Goal: Task Accomplishment & Management: Use online tool/utility

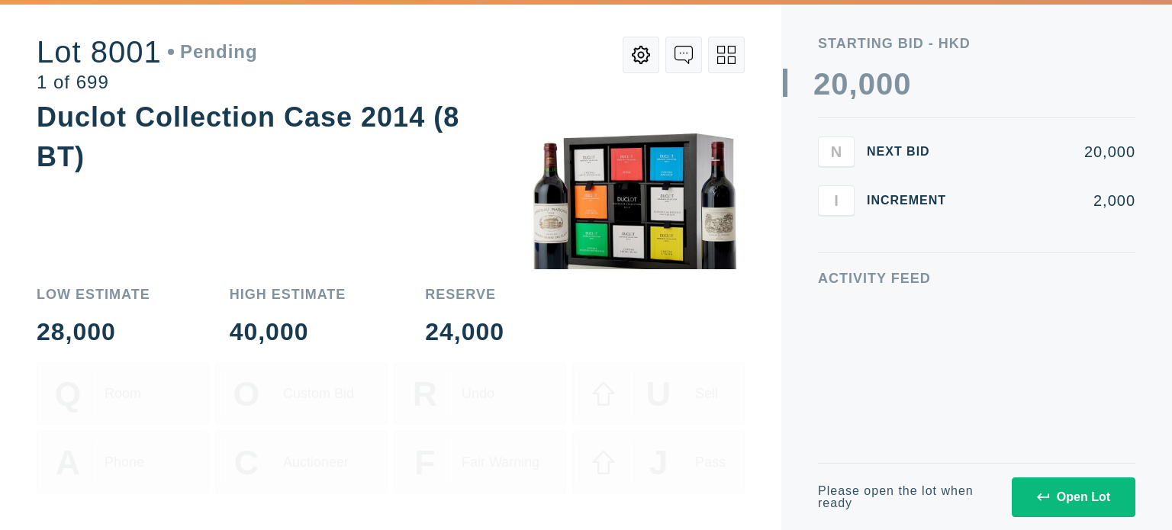
click at [1061, 492] on div "Open Lot" at bounding box center [1073, 497] width 73 height 14
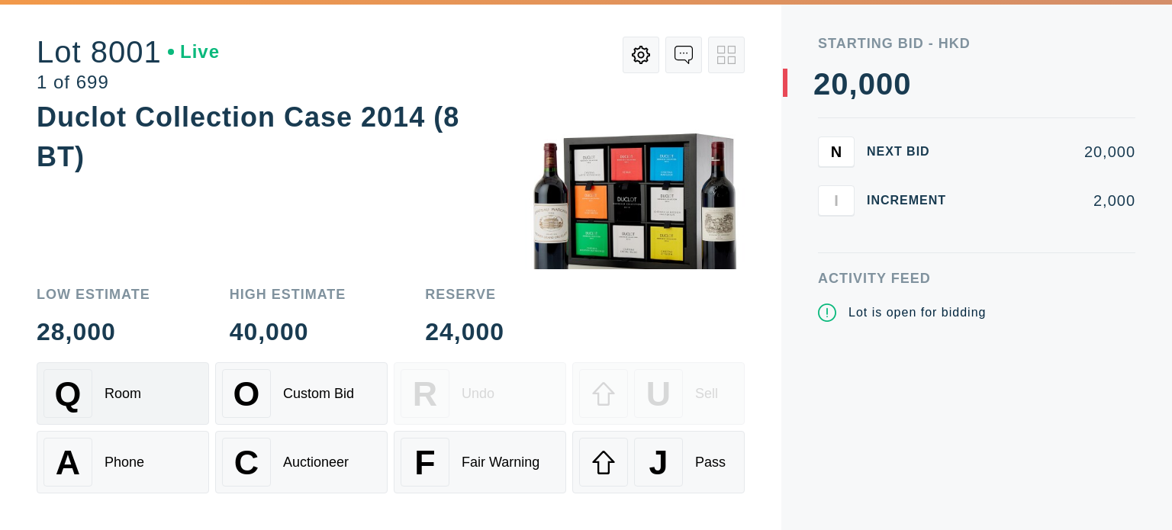
click at [86, 393] on div "Q" at bounding box center [67, 393] width 49 height 49
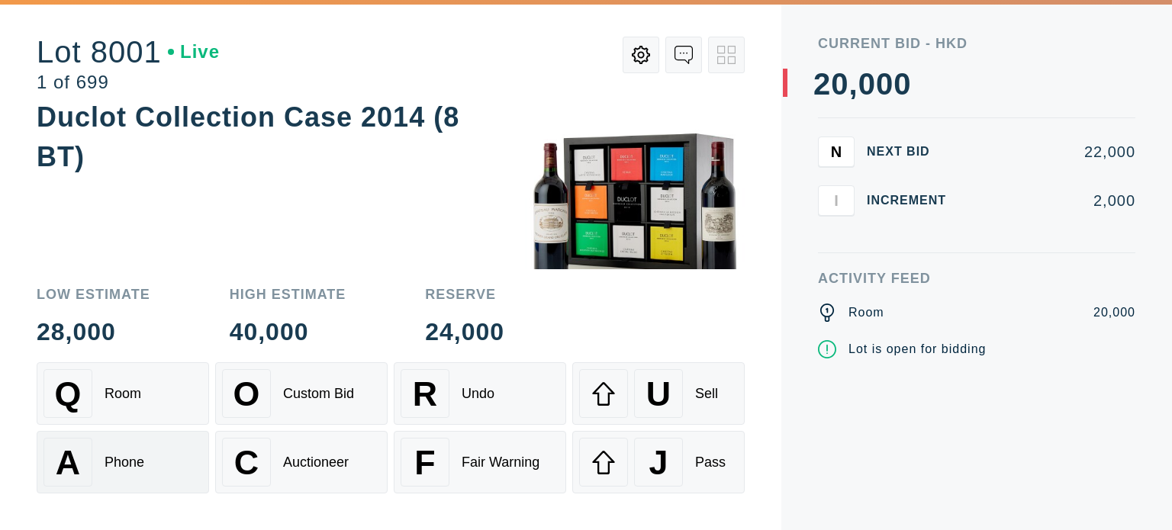
click at [101, 460] on div "A Phone" at bounding box center [122, 462] width 159 height 49
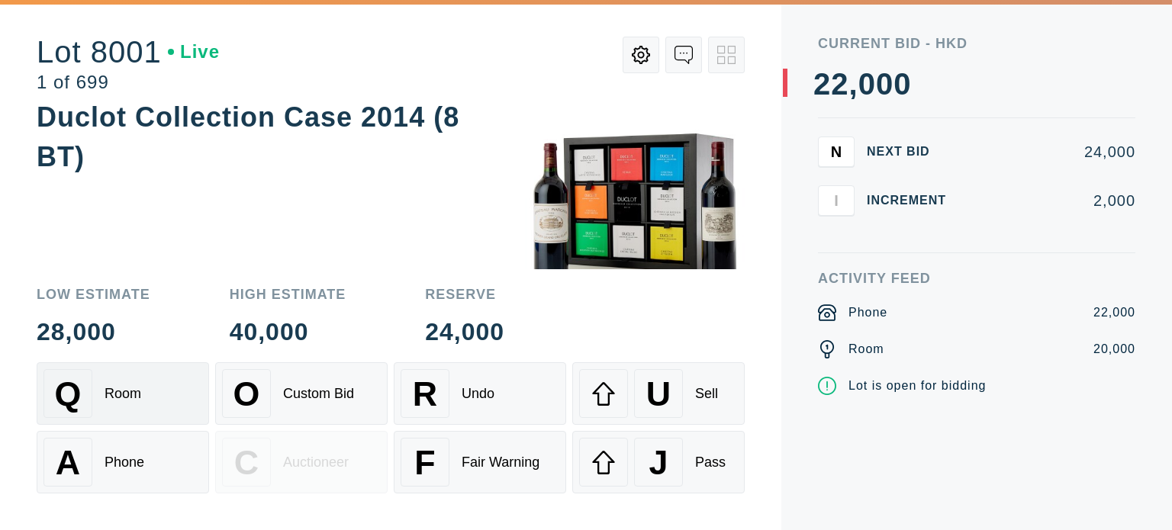
click at [133, 397] on div "Room" at bounding box center [123, 394] width 37 height 16
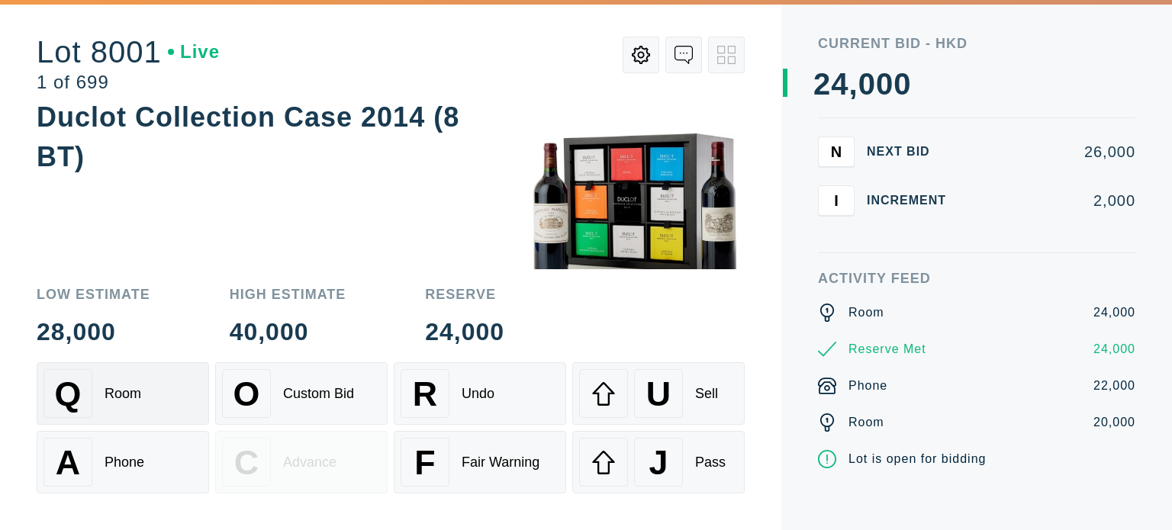
click at [133, 397] on div "Room" at bounding box center [123, 394] width 37 height 16
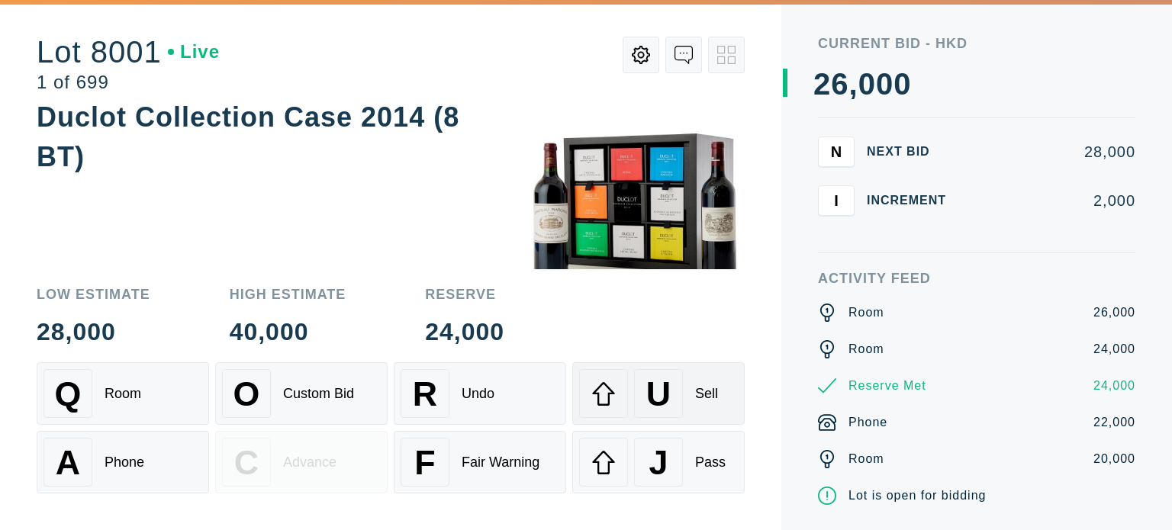
click at [700, 402] on div "Sell" at bounding box center [706, 394] width 23 height 16
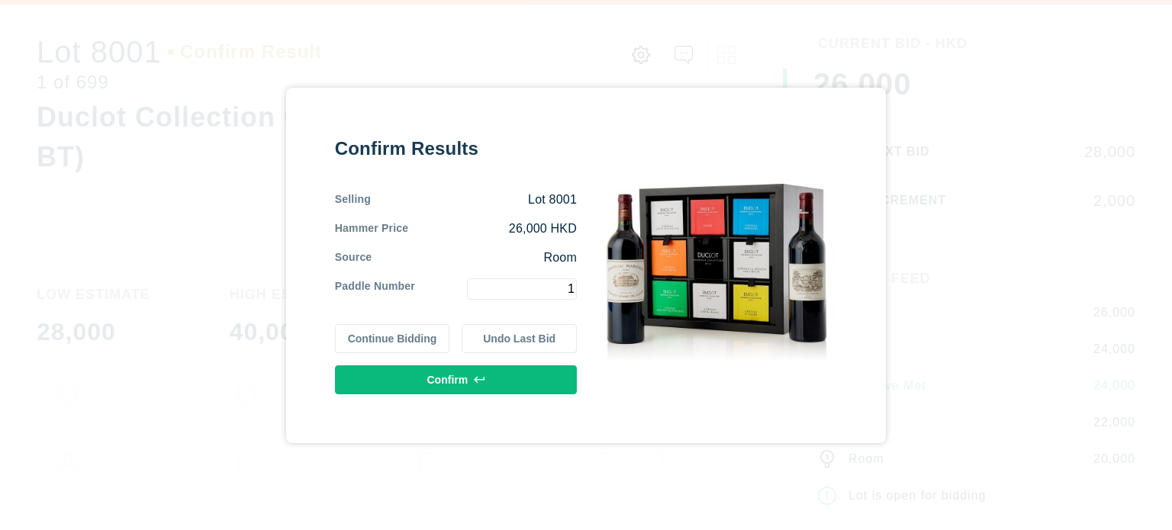
type input "1"
click at [462, 385] on button "Confirm" at bounding box center [456, 379] width 242 height 29
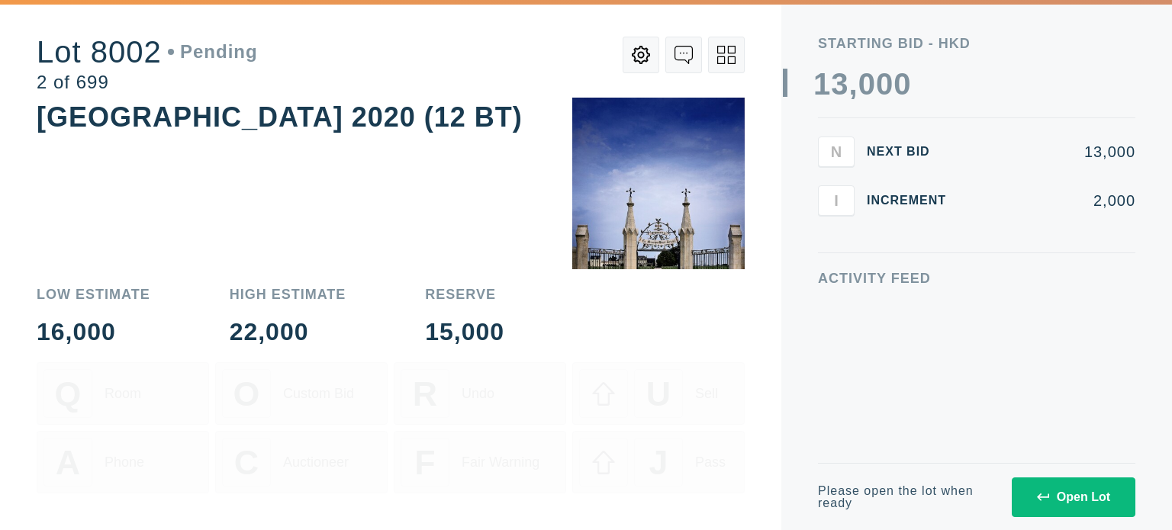
click at [1075, 481] on button "Open Lot" at bounding box center [1074, 498] width 124 height 40
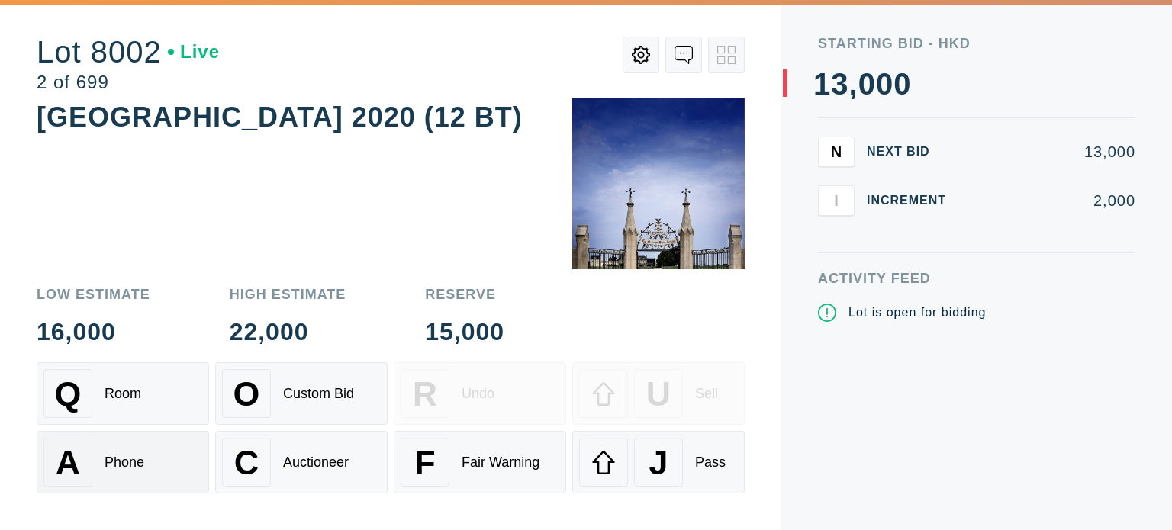
click at [74, 484] on div "A" at bounding box center [67, 462] width 49 height 49
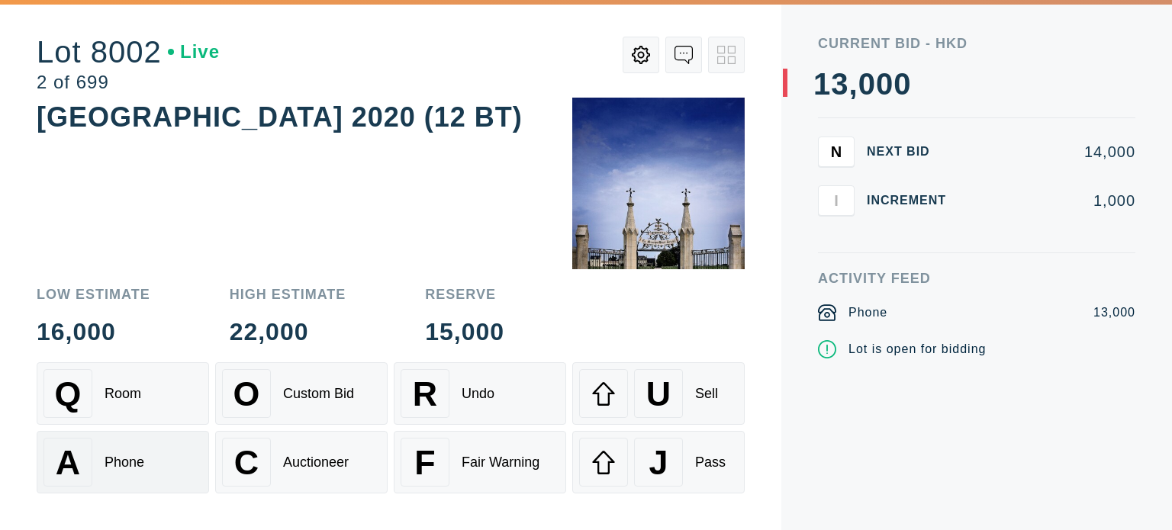
click at [76, 478] on span "A" at bounding box center [68, 462] width 24 height 39
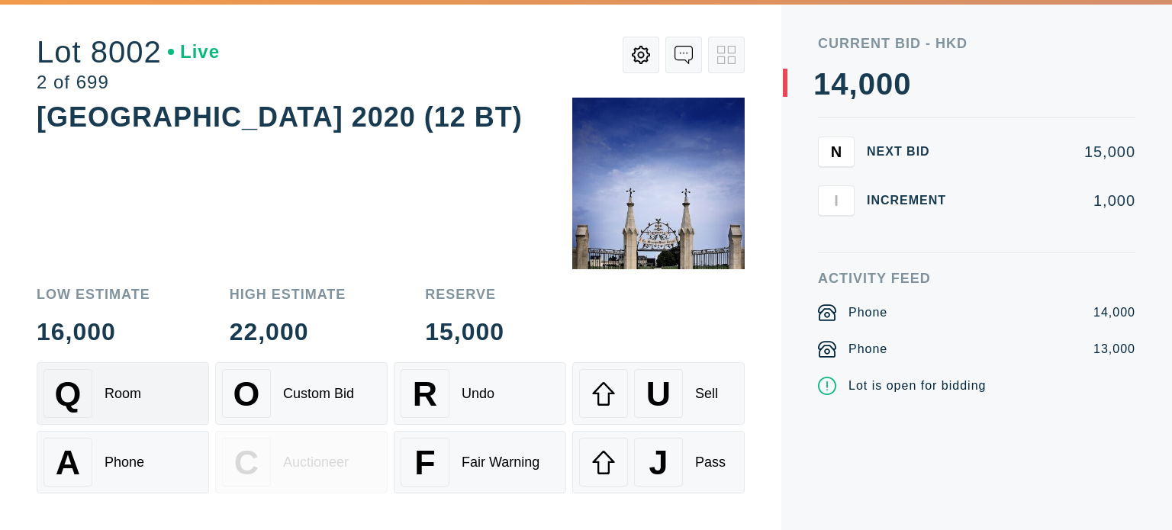
click at [81, 399] on span "Q" at bounding box center [68, 394] width 27 height 39
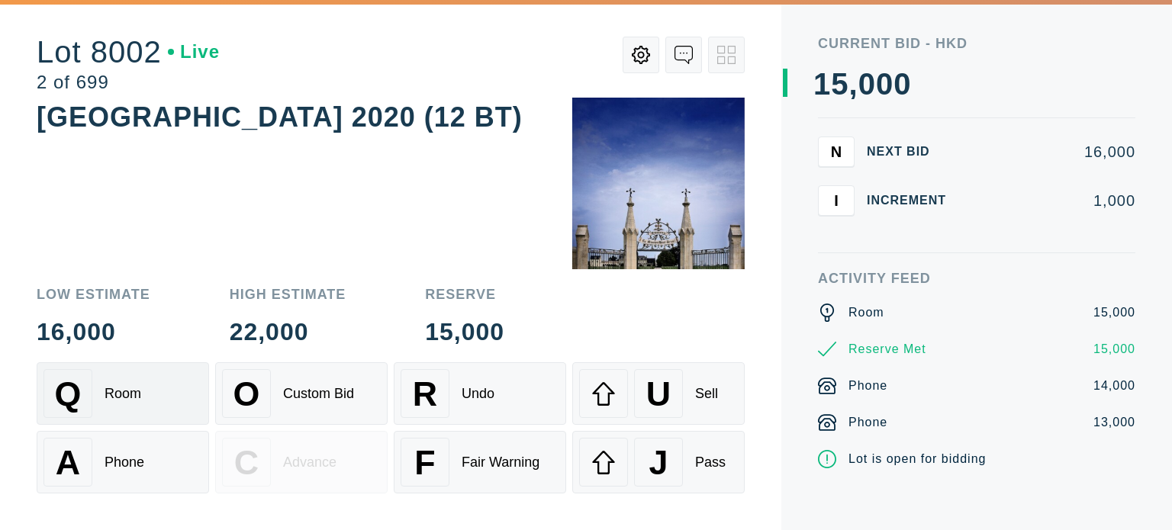
click at [101, 409] on div "Q Room" at bounding box center [122, 393] width 159 height 49
click at [120, 447] on div "A Phone" at bounding box center [122, 462] width 159 height 49
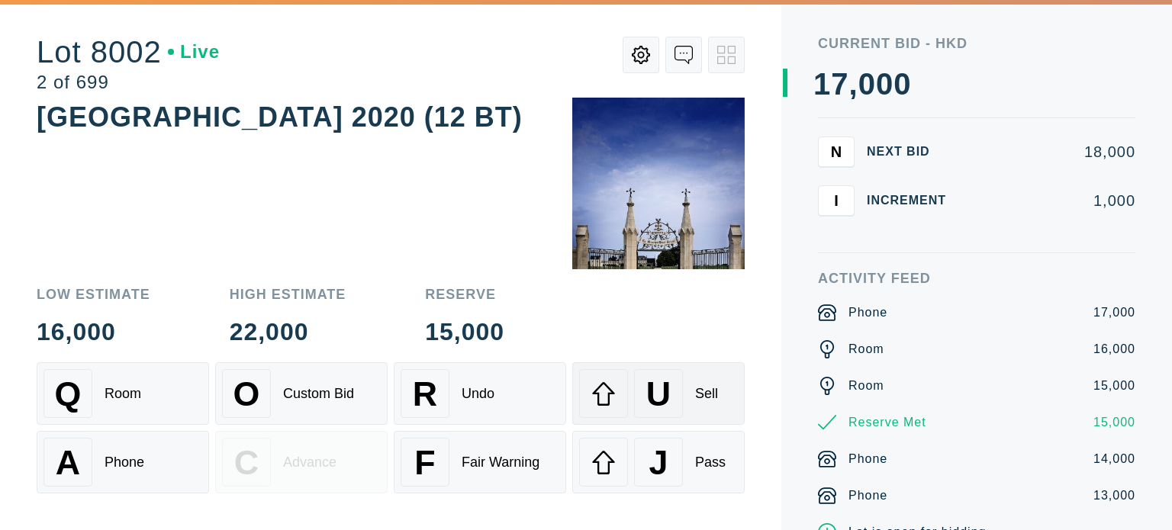
click at [688, 412] on div "U Sell" at bounding box center [658, 393] width 159 height 49
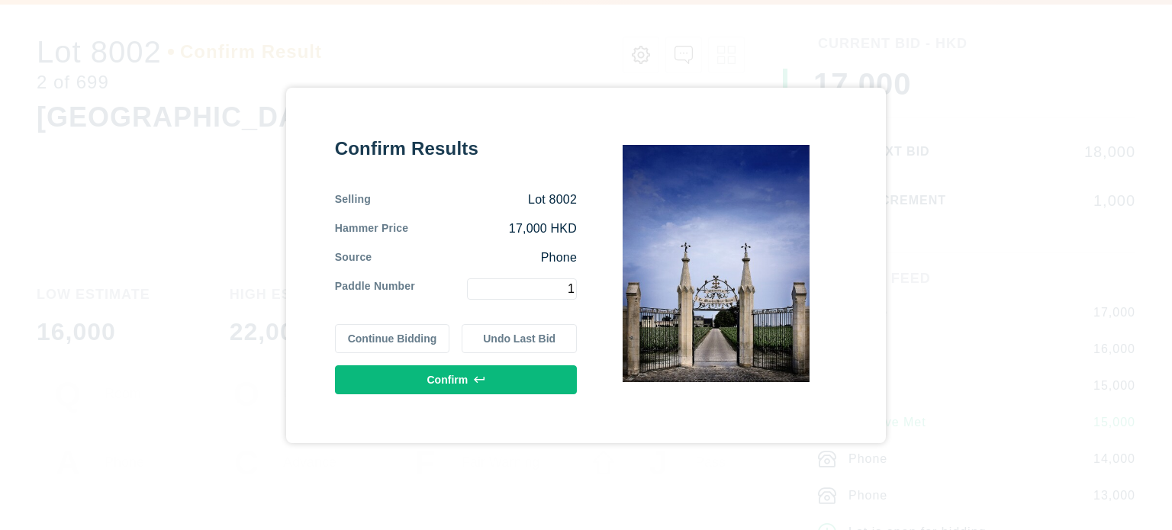
type input "1"
click at [449, 378] on button "Confirm" at bounding box center [456, 379] width 242 height 29
